Goal: Information Seeking & Learning: Learn about a topic

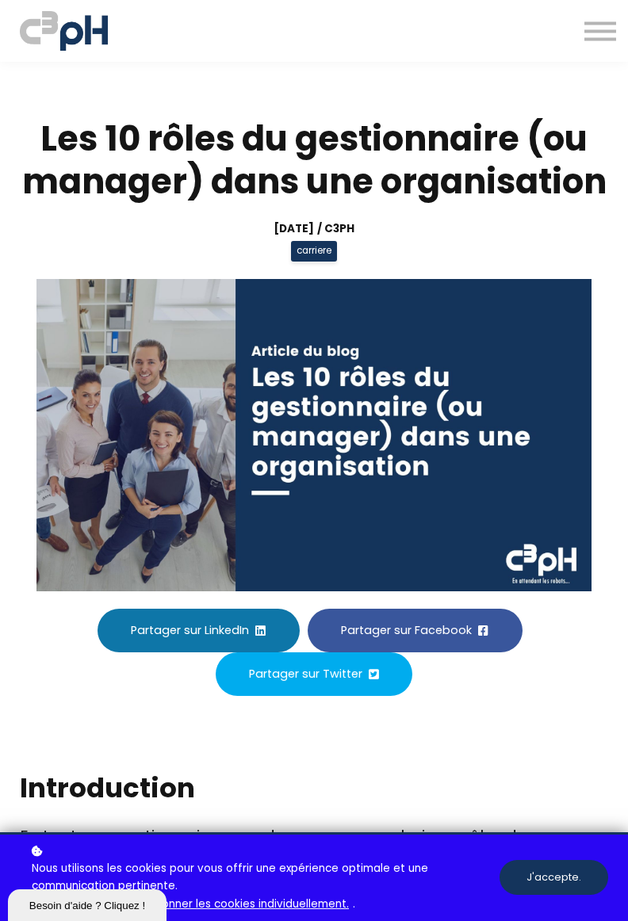
click at [370, 337] on img at bounding box center [313, 435] width 555 height 312
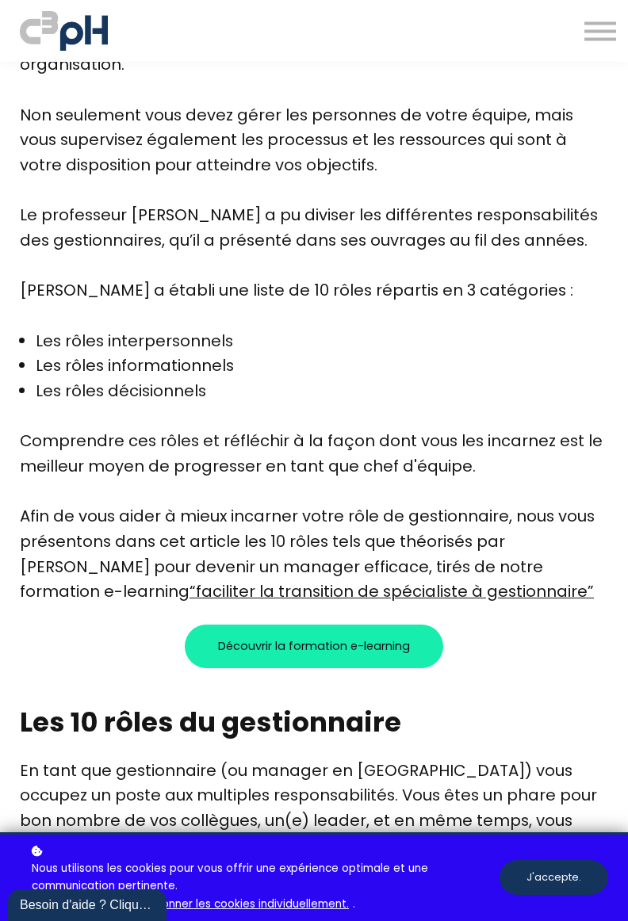
scroll to position [797, 0]
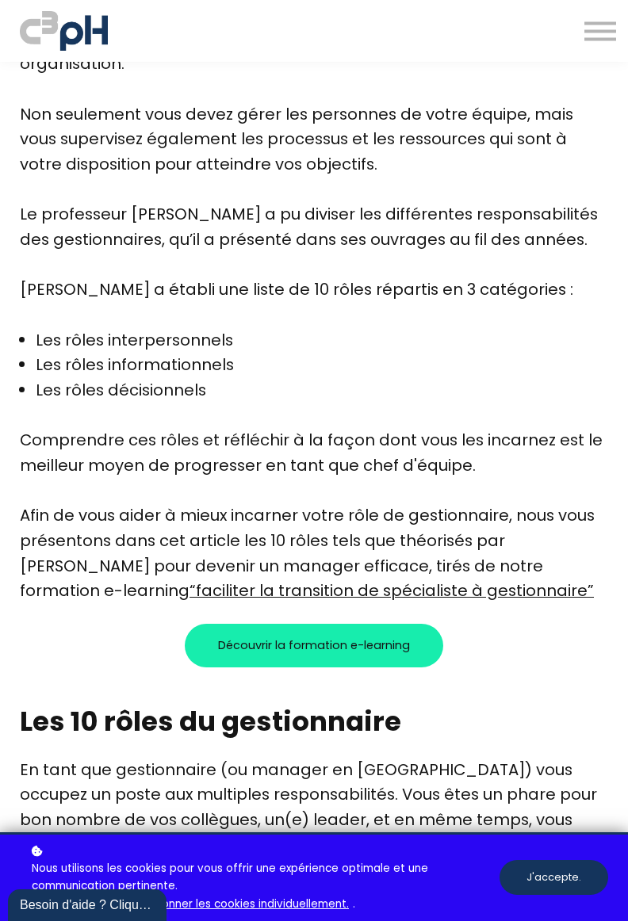
click at [588, 52] on div "Nos formations Parcours gestionnaire Parcours employés Nos formations e-learning" at bounding box center [314, 31] width 628 height 46
click at [594, 36] on button at bounding box center [600, 31] width 32 height 21
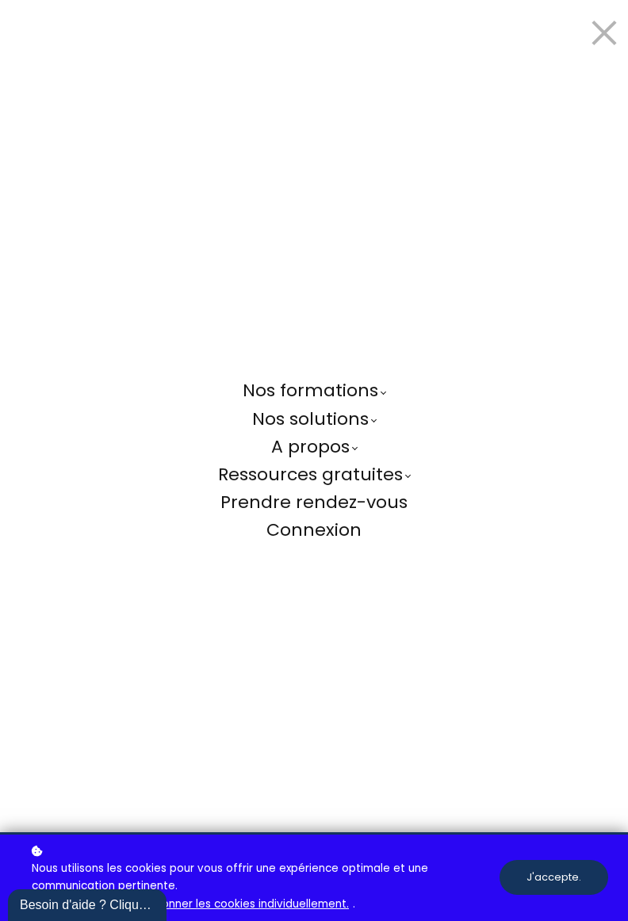
click at [599, 41] on button at bounding box center [600, 31] width 32 height 21
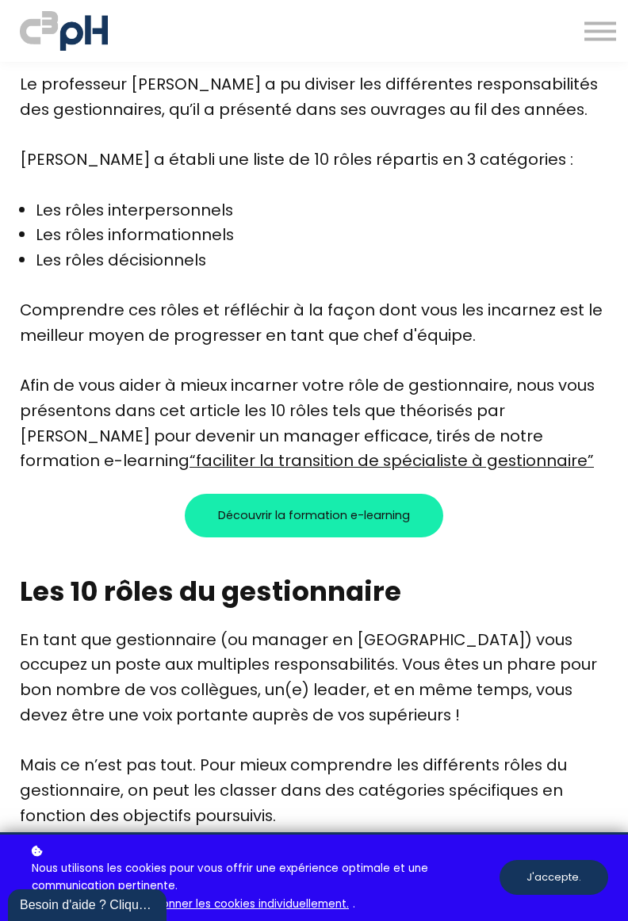
scroll to position [929, 0]
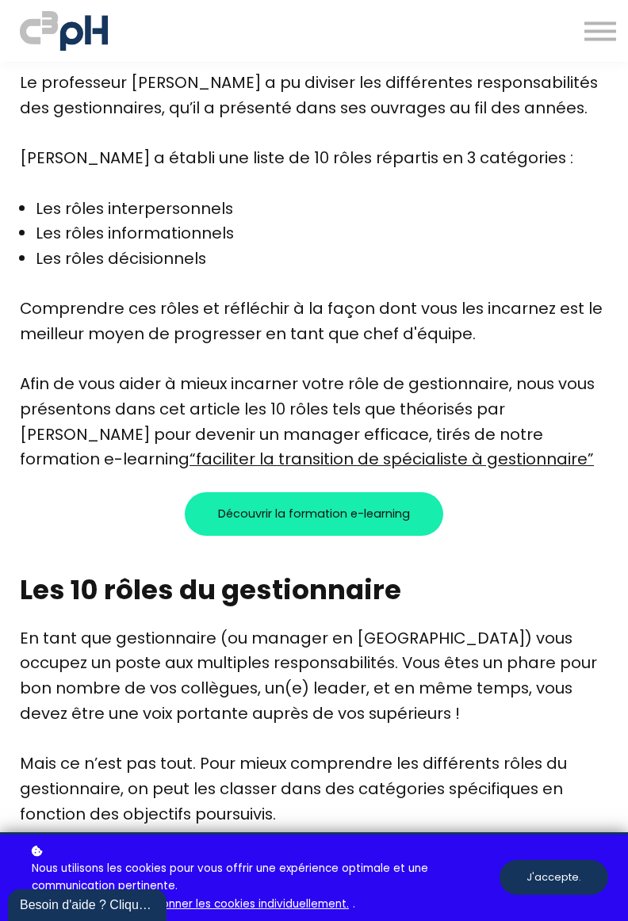
click at [174, 25] on div "Nos formations Parcours gestionnaire Parcours employés Nos formations e-learning" at bounding box center [314, 31] width 628 height 46
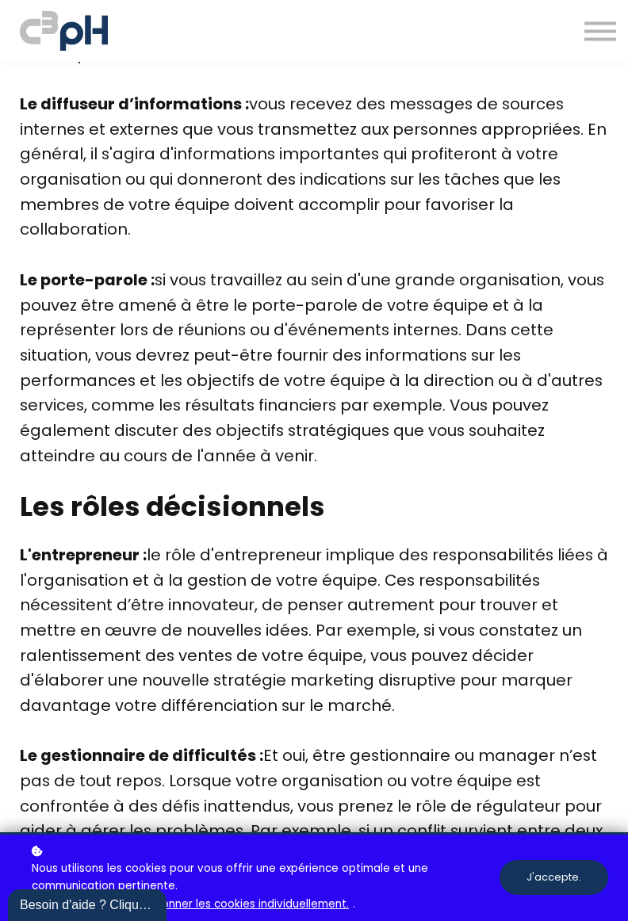
scroll to position [3655, 0]
